Goal: Information Seeking & Learning: Learn about a topic

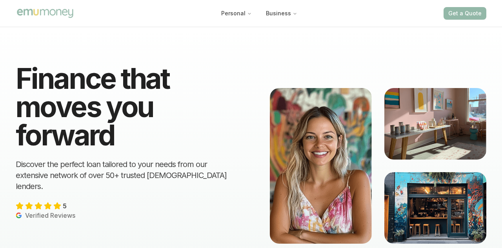
click at [228, 53] on div "Finance that moves you forward Discover the perfect loan tailored to your needs…" at bounding box center [251, 165] width 502 height 281
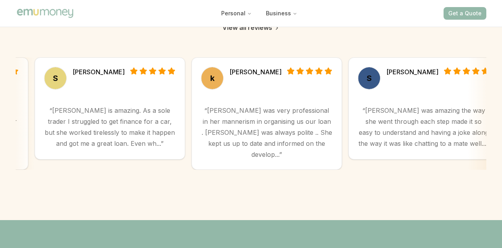
scroll to position [2088, 0]
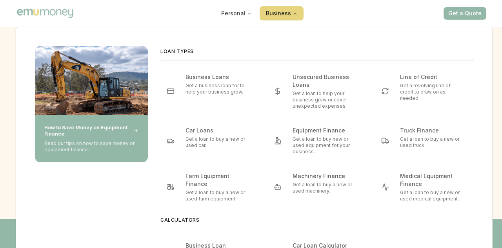
click at [286, 13] on button "Business" at bounding box center [282, 13] width 44 height 14
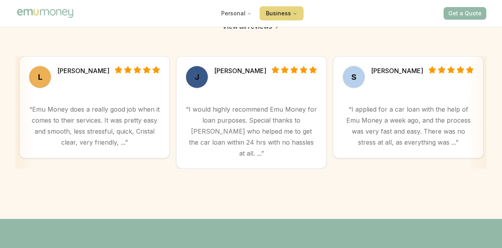
click at [286, 13] on button "Business" at bounding box center [282, 13] width 44 height 14
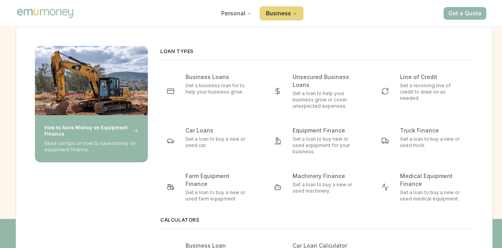
click at [270, 32] on div "How to Save Money on Equipment Finance Read our tips on how to save money on eq…" at bounding box center [254, 160] width 477 height 266
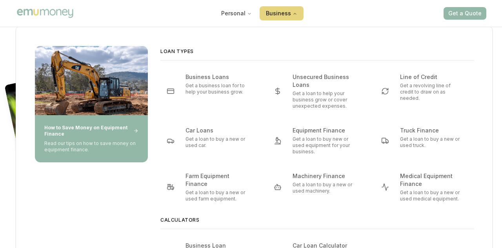
scroll to position [1209, 0]
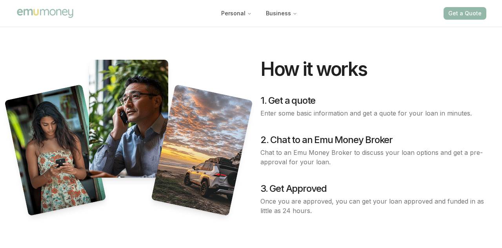
click at [177, 16] on div "Personal Business Get a Quote" at bounding box center [251, 13] width 471 height 27
click at [162, 8] on div "Personal Business Get a Quote" at bounding box center [251, 13] width 471 height 27
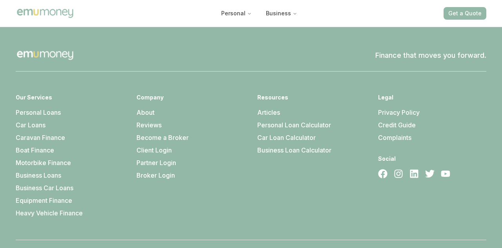
scroll to position [2308, 0]
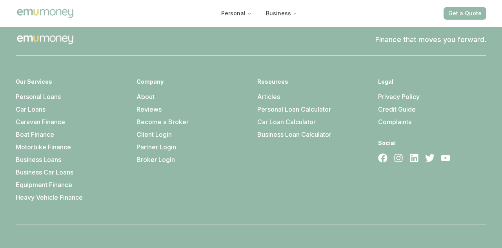
click at [146, 93] on link "About" at bounding box center [146, 97] width 18 height 8
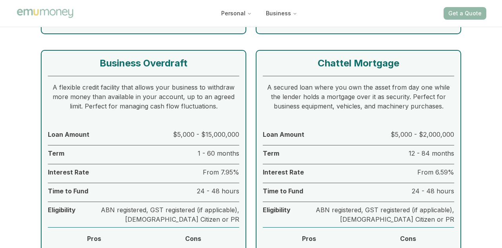
scroll to position [2528, 0]
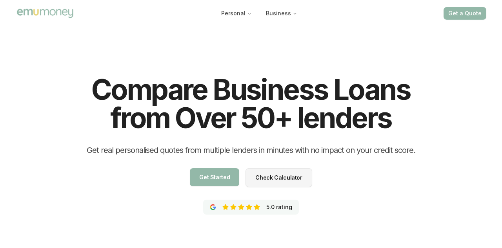
scroll to position [0, 0]
